Goal: Task Accomplishment & Management: Manage account settings

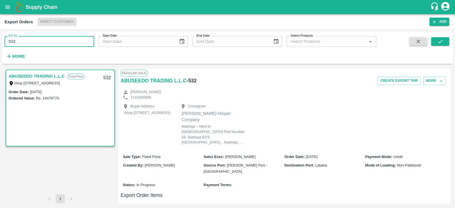
drag, startPoint x: 0, startPoint y: 0, endPoint x: 42, endPoint y: 40, distance: 57.3
click at [42, 40] on input "532" at bounding box center [50, 41] width 90 height 11
type input "555"
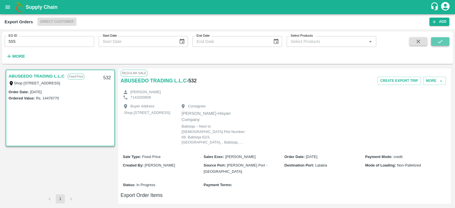
click at [440, 44] on icon "submit" at bounding box center [440, 41] width 6 height 6
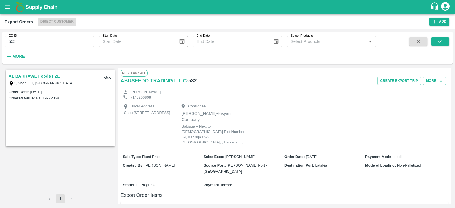
click at [54, 74] on link "AL BAKRAWE Foods FZE" at bounding box center [34, 75] width 51 height 7
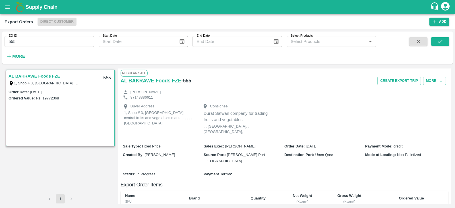
click at [54, 74] on link "AL BAKRAWE Foods FZE" at bounding box center [34, 75] width 51 height 7
click at [435, 79] on button "More" at bounding box center [434, 81] width 23 height 8
click at [435, 107] on span "Edit" at bounding box center [434, 107] width 11 height 6
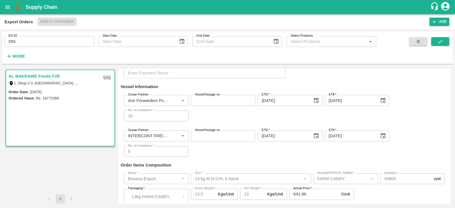
scroll to position [123, 0]
click at [175, 100] on icon "Clear" at bounding box center [175, 100] width 5 height 5
click at [165, 99] on input "Ocean Partner" at bounding box center [152, 100] width 52 height 7
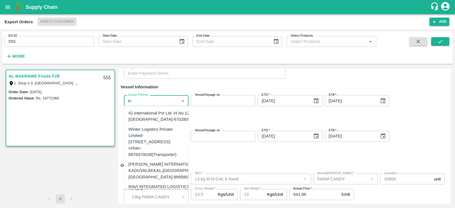
type input "i"
type input "INTER"
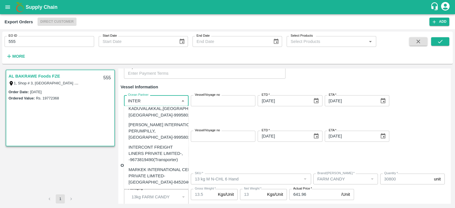
scroll to position [94, 0]
click at [161, 144] on div "INTERCONT FREIGHT LINERS PRIVATE LIMITED-, -9673819490(Transporter)" at bounding box center [156, 153] width 55 height 19
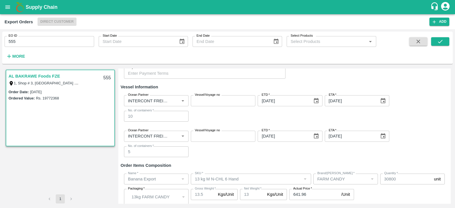
scroll to position [144, 0]
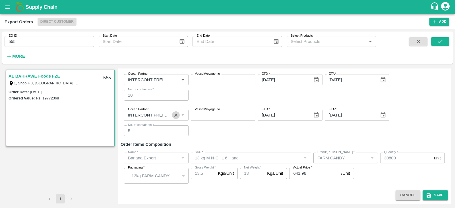
click at [176, 115] on icon "Clear" at bounding box center [175, 115] width 5 height 5
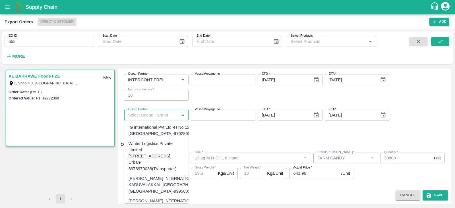
click at [158, 116] on input "Ocean Partner" at bounding box center [152, 114] width 52 height 7
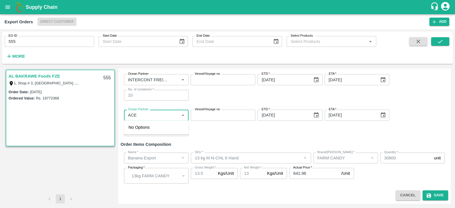
type input "ACE"
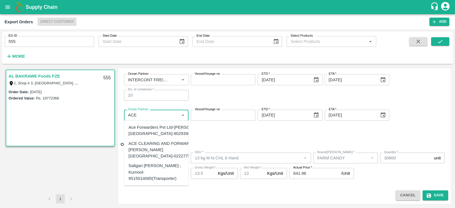
click at [150, 134] on div "Ace Forwarders Pvt Ltd-[PERSON_NAME][GEOGRAPHIC_DATA]-9029398710(Transporter)" at bounding box center [175, 130] width 93 height 13
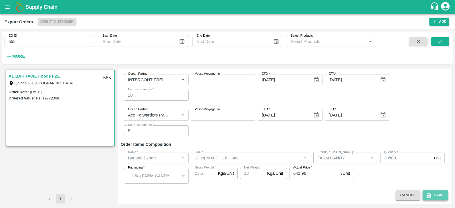
click at [437, 192] on button "Save" at bounding box center [435, 195] width 26 height 10
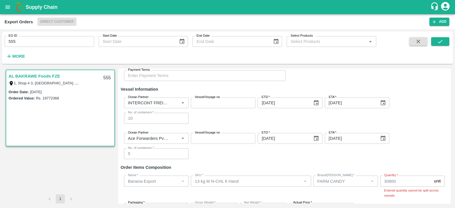
scroll to position [162, 0]
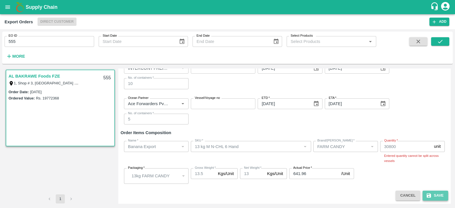
click at [435, 194] on button "Save" at bounding box center [435, 196] width 26 height 10
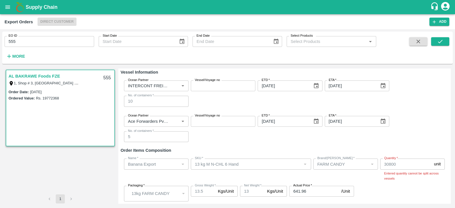
scroll to position [139, 0]
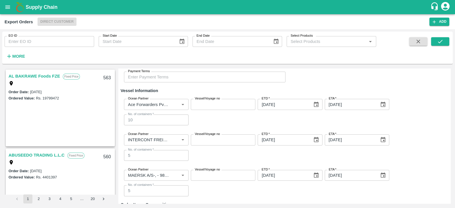
scroll to position [120, 0]
click at [175, 103] on icon "Clear" at bounding box center [175, 103] width 5 height 5
click at [175, 103] on input "Ocean Partner" at bounding box center [152, 103] width 52 height 7
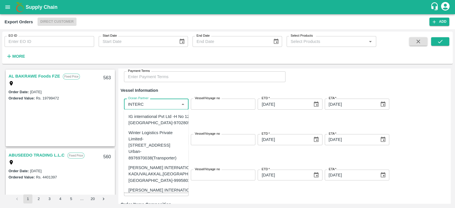
type input "INTERCO"
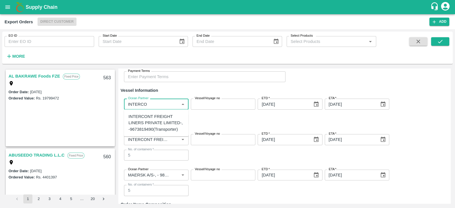
click at [159, 121] on div "INTERCONT FREIGHT LINERS PRIVATE LIMITED-, -9673819490(Transporter)" at bounding box center [156, 122] width 55 height 19
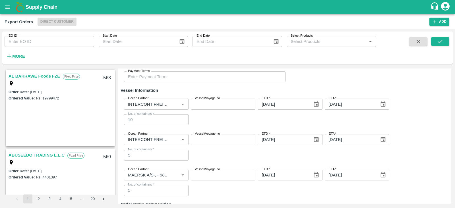
scroll to position [143, 0]
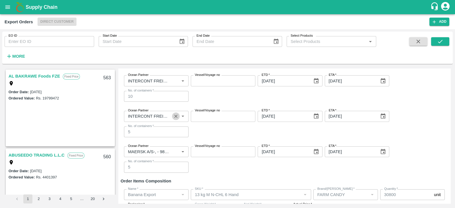
click at [176, 116] on icon "Clear" at bounding box center [175, 116] width 3 height 3
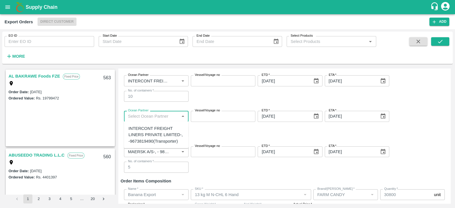
click at [164, 117] on input "Ocean Partner" at bounding box center [152, 116] width 52 height 7
type input "ACE"
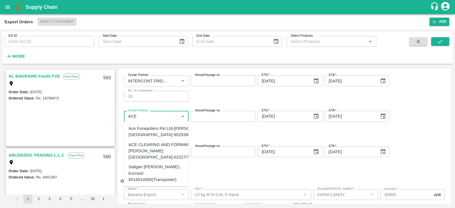
click at [153, 131] on div "Ace Forwarders Pvt Ltd-[PERSON_NAME][GEOGRAPHIC_DATA]-9029398710(Transporter)" at bounding box center [175, 131] width 93 height 13
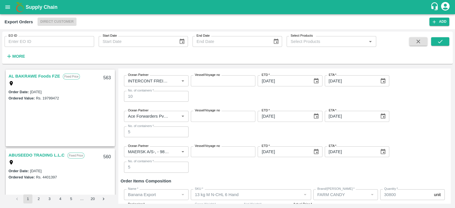
click at [221, 131] on div "Ocean Partner Ocean Partner Vessel/Voyage no Vessel/Voyage no ETD   * [DATE] ET…" at bounding box center [285, 124] width 328 height 36
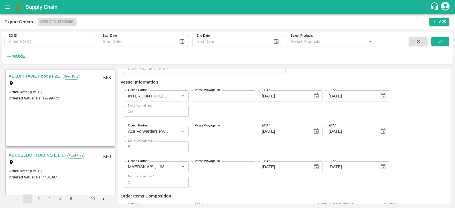
scroll to position [180, 0]
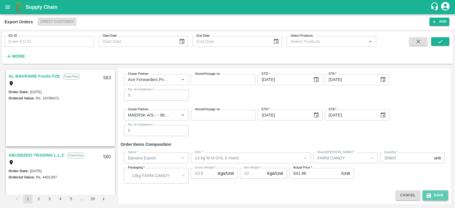
click at [429, 193] on icon "submit" at bounding box center [429, 196] width 6 height 6
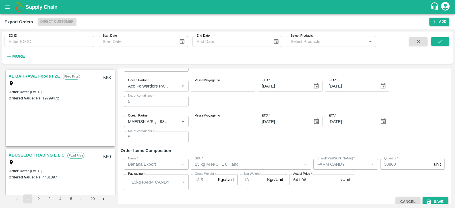
scroll to position [186, 0]
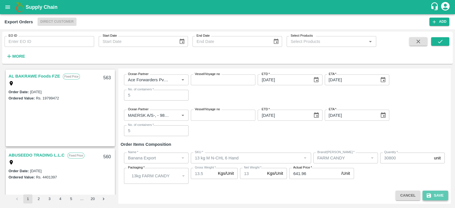
click at [434, 197] on button "Save" at bounding box center [435, 196] width 26 height 10
drag, startPoint x: 434, startPoint y: 194, endPoint x: 425, endPoint y: 132, distance: 62.0
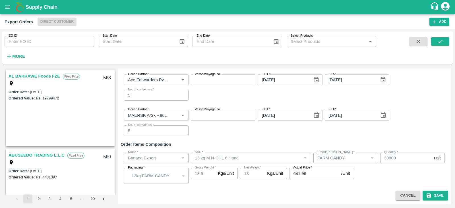
click at [434, 194] on button "Save" at bounding box center [435, 196] width 26 height 10
click at [232, 92] on div "Ocean Partner Ocean Partner Vessel/Voyage no Vessel/Voyage no ETD   * [DATE] ET…" at bounding box center [285, 88] width 328 height 36
click at [439, 195] on button "Save" at bounding box center [435, 196] width 26 height 10
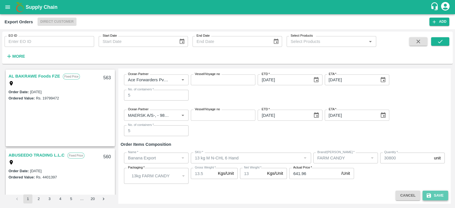
click at [439, 195] on button "Save" at bounding box center [435, 196] width 26 height 10
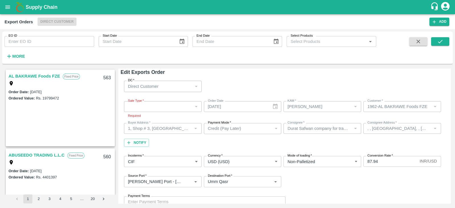
scroll to position [0, 0]
click at [180, 109] on div "​" at bounding box center [163, 108] width 78 height 11
click at [196, 107] on div "​" at bounding box center [163, 108] width 78 height 11
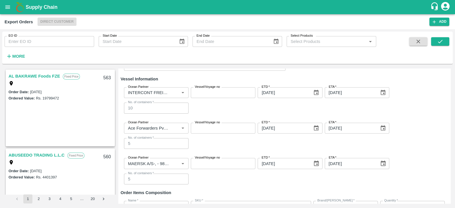
scroll to position [138, 0]
